Goal: Find specific page/section: Find specific page/section

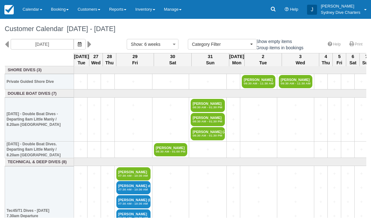
select select
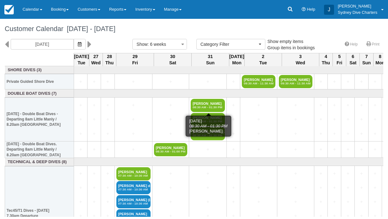
select select
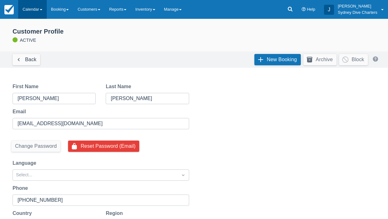
click at [42, 11] on link "Calendar" at bounding box center [32, 9] width 29 height 19
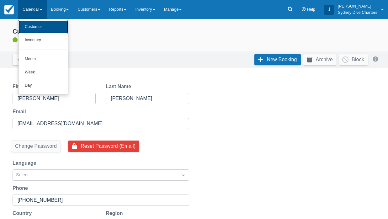
click at [37, 24] on link "Customer" at bounding box center [43, 26] width 50 height 13
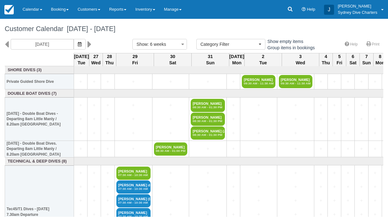
select select
